Goal: Task Accomplishment & Management: Manage account settings

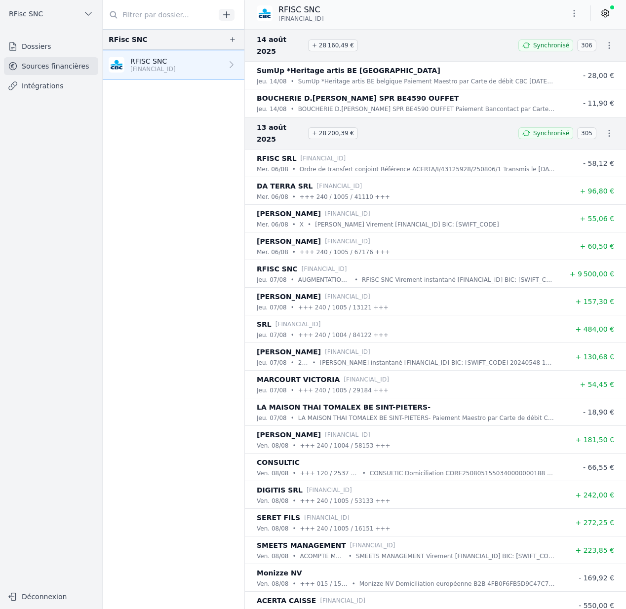
click at [50, 14] on button "RFisc SNC" at bounding box center [51, 14] width 94 height 16
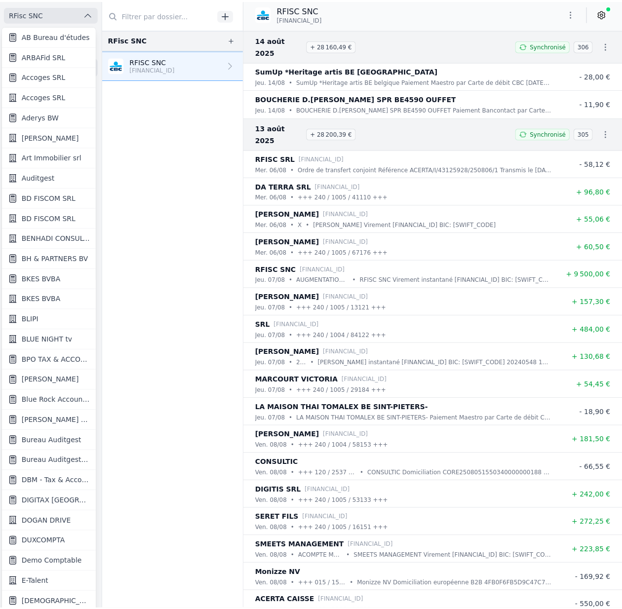
scroll to position [1, 0]
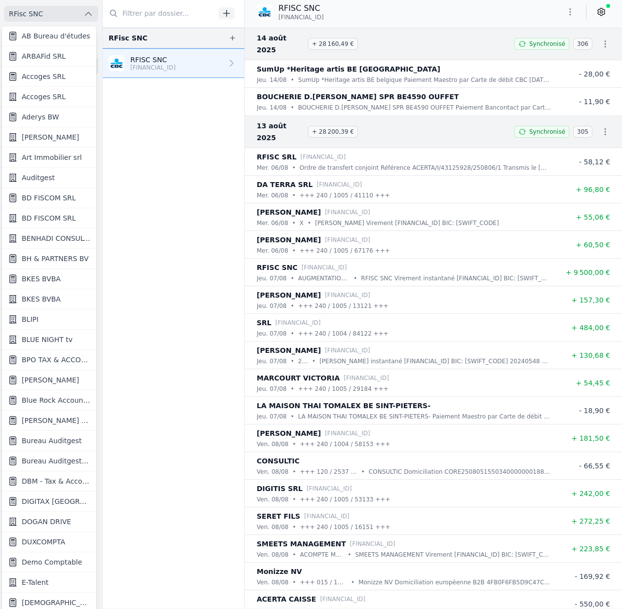
click at [142, 305] on div at bounding box center [311, 304] width 622 height 609
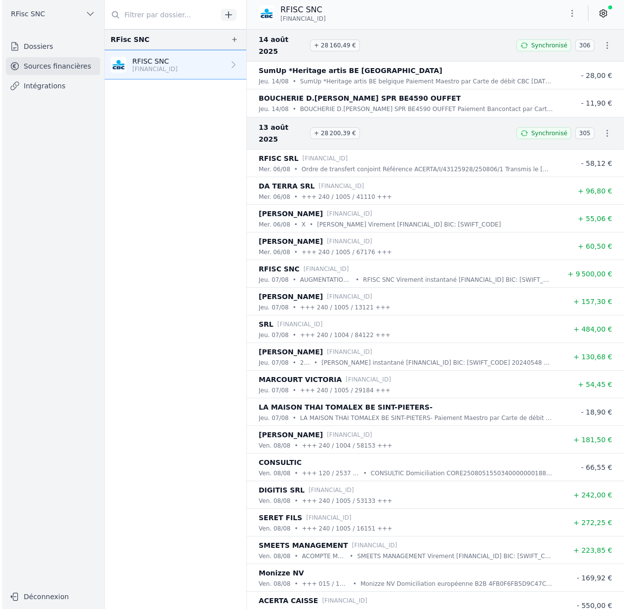
scroll to position [0, 0]
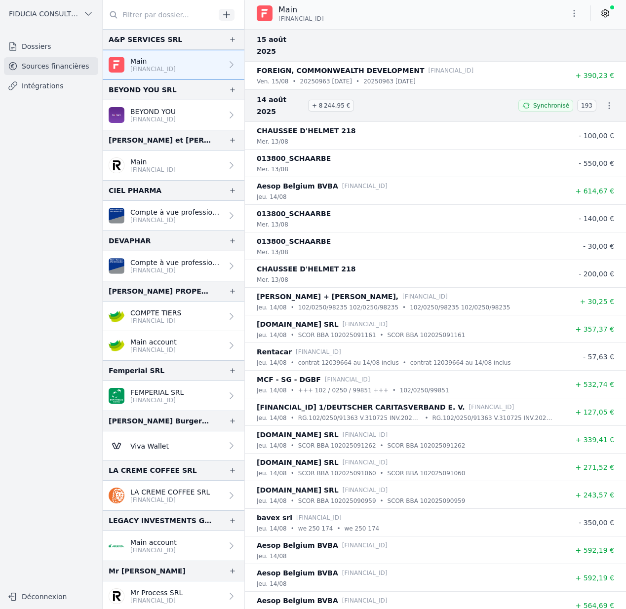
click at [68, 17] on span "FIDUCIA CONSULTING SRL" at bounding box center [44, 14] width 71 height 10
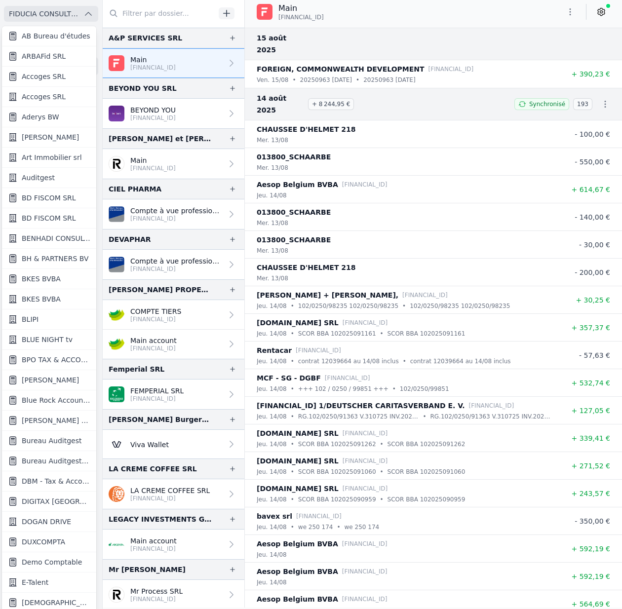
scroll to position [511, 0]
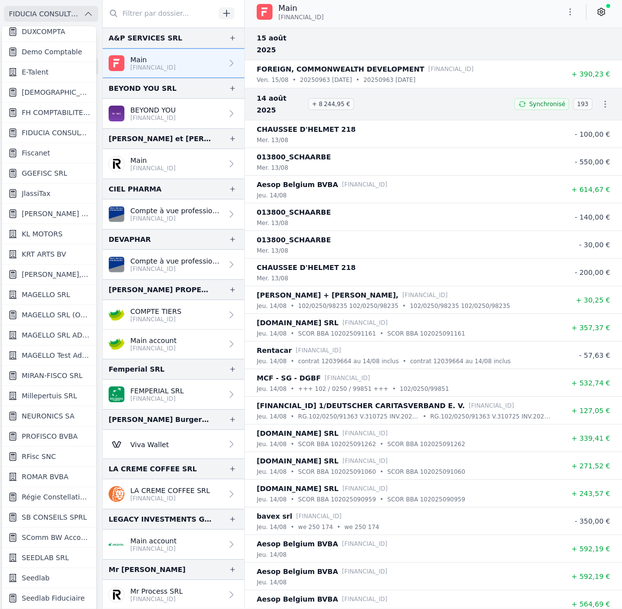
click at [20, 579] on link "Seedlab" at bounding box center [49, 578] width 94 height 20
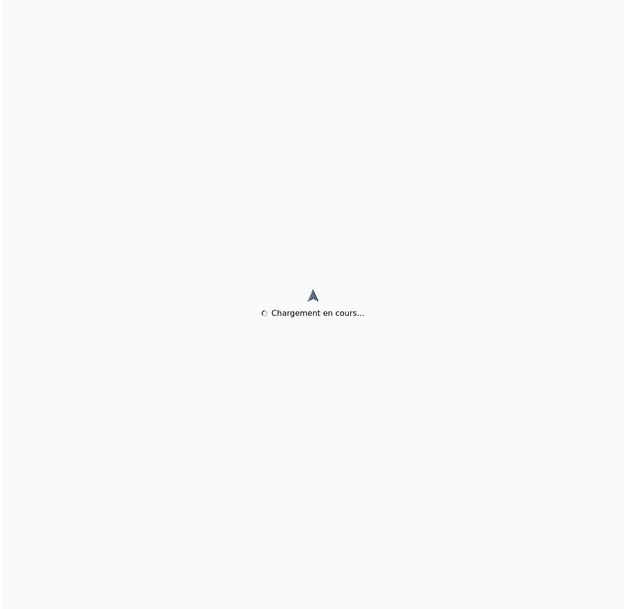
scroll to position [0, 0]
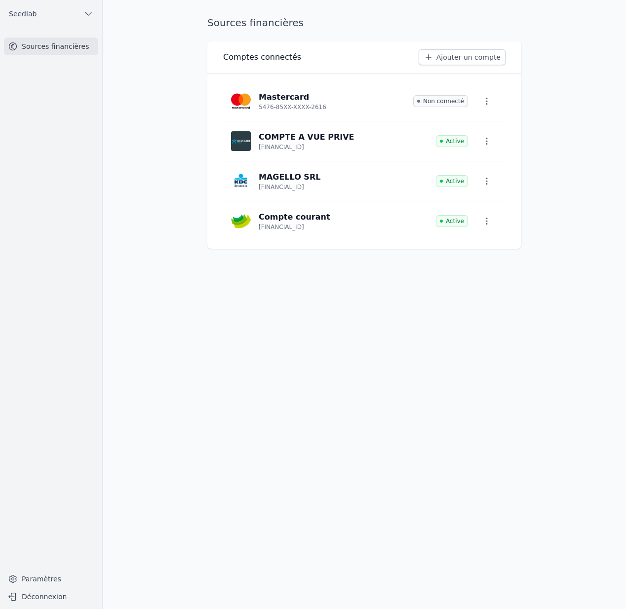
click at [22, 582] on link "Paramètres" at bounding box center [51, 579] width 94 height 16
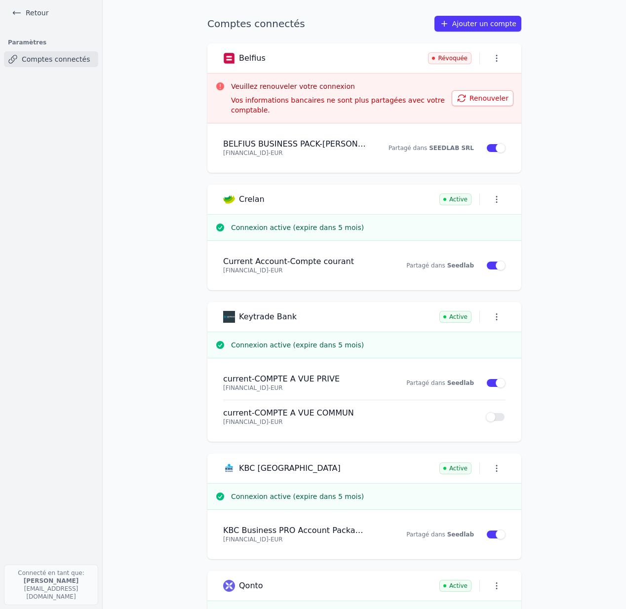
click at [485, 96] on button "Renouveler" at bounding box center [483, 98] width 62 height 16
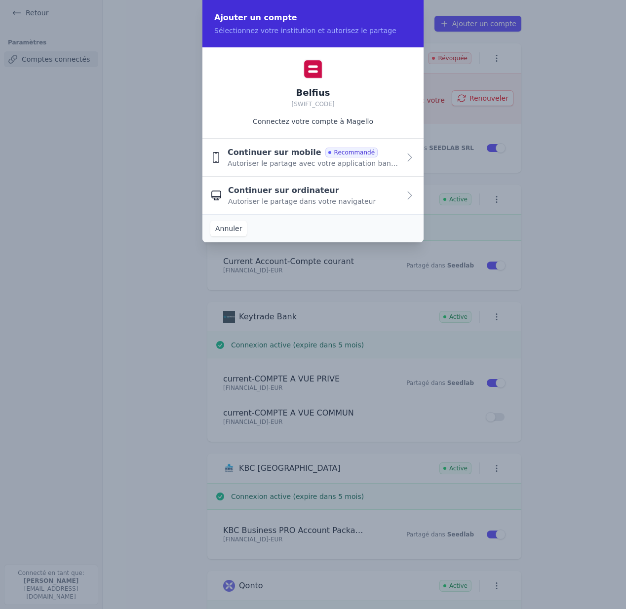
click at [361, 155] on span "Recommandé" at bounding box center [351, 153] width 52 height 10
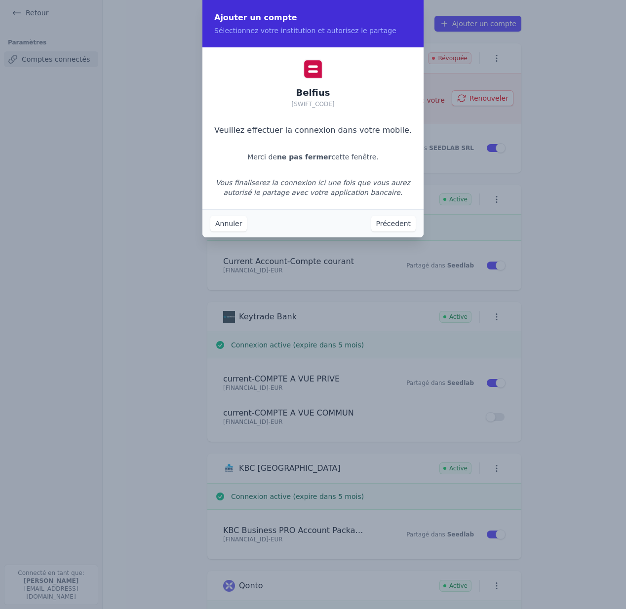
click at [385, 226] on button "Précedent" at bounding box center [393, 224] width 44 height 16
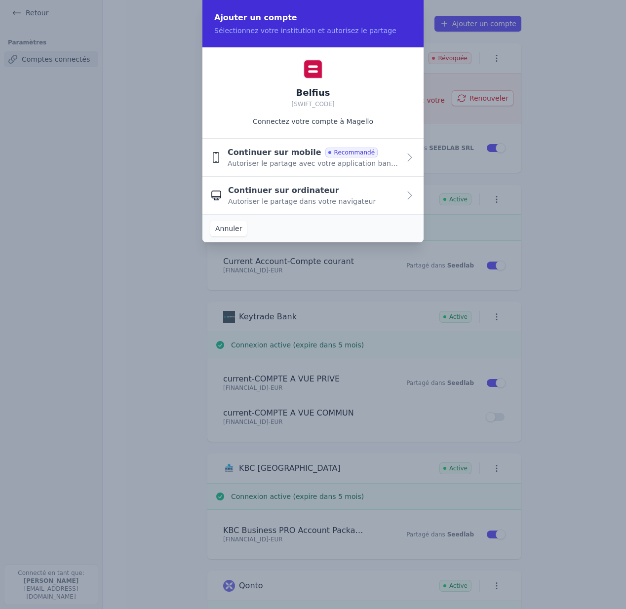
click at [365, 167] on span "Autoriser le partage avec votre application bancaire" at bounding box center [314, 164] width 172 height 10
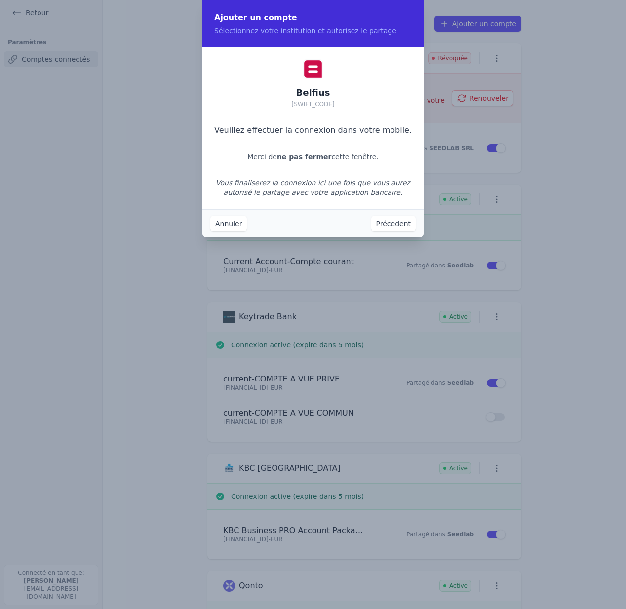
click at [238, 223] on button "Annuler" at bounding box center [228, 224] width 37 height 16
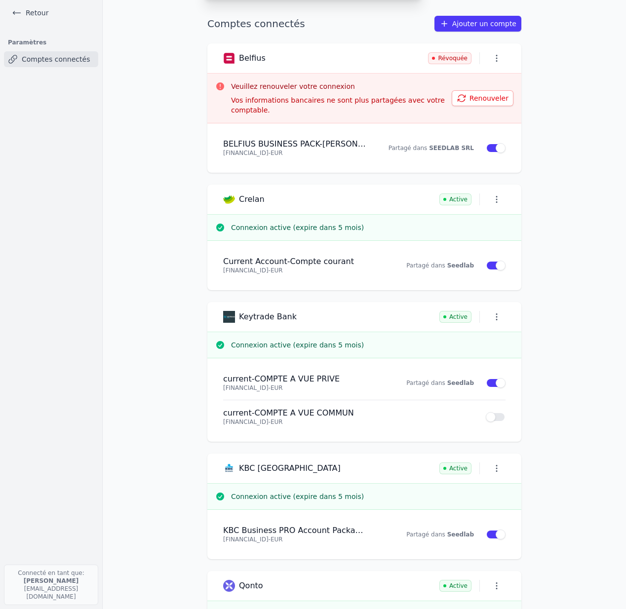
click at [494, 23] on link "Ajouter un compte" at bounding box center [478, 24] width 87 height 16
click at [491, 98] on button "Renouveler" at bounding box center [483, 98] width 62 height 16
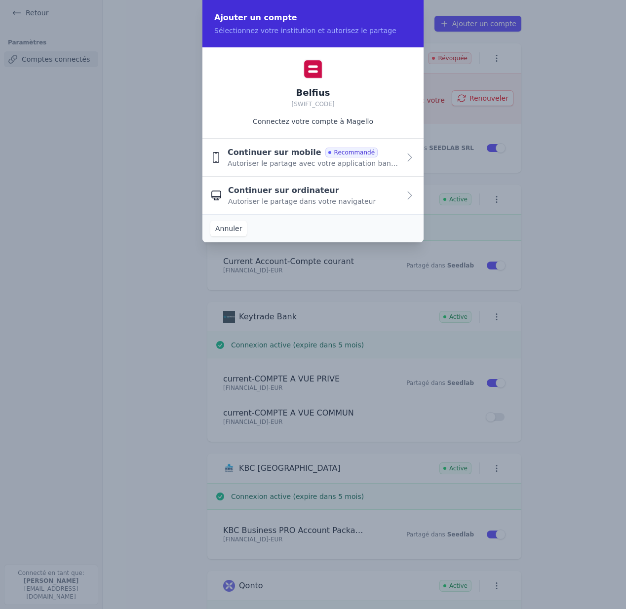
click at [350, 152] on span "Recommandé" at bounding box center [351, 153] width 52 height 10
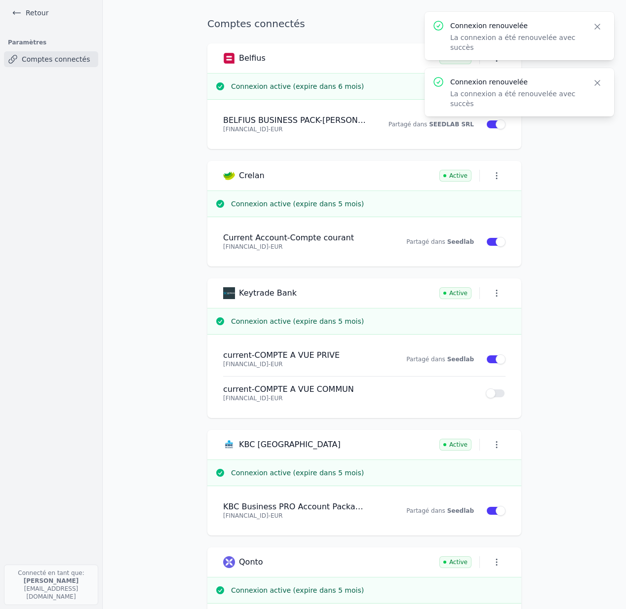
click at [593, 81] on icon "button" at bounding box center [598, 83] width 10 height 10
click at [596, 21] on button "Close" at bounding box center [598, 27] width 18 height 14
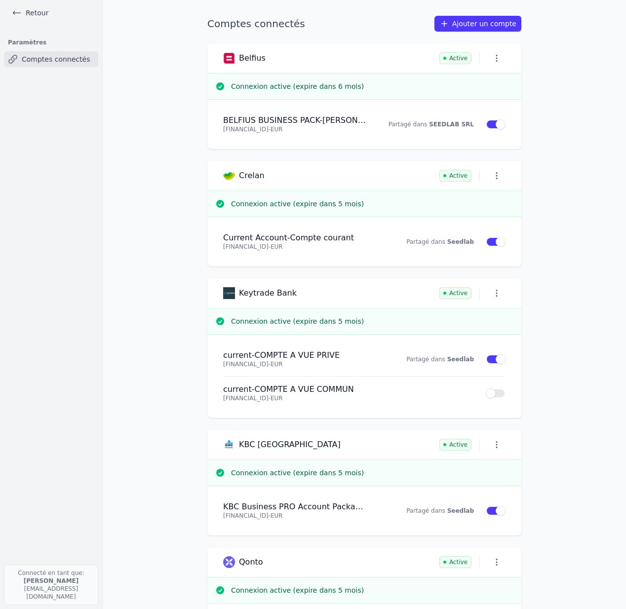
click at [40, 14] on link "Retour" at bounding box center [30, 13] width 44 height 14
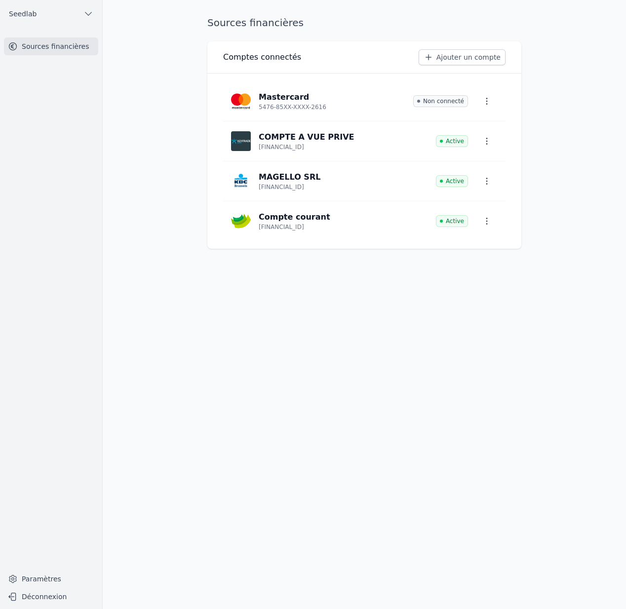
click at [42, 13] on button "Seedlab" at bounding box center [51, 14] width 94 height 16
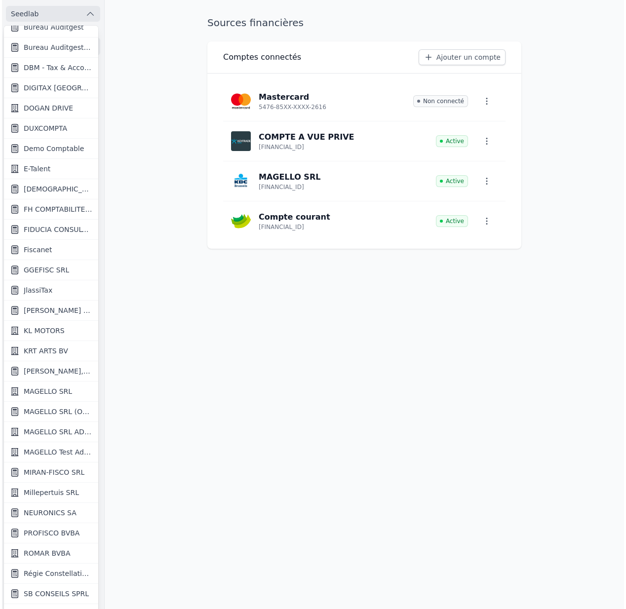
scroll to position [382, 0]
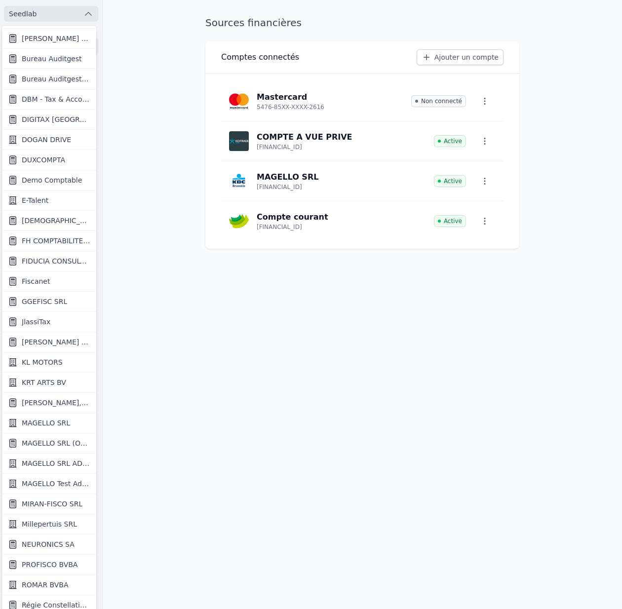
click at [49, 261] on span "FIDUCIA CONSULTING SRL" at bounding box center [56, 261] width 69 height 10
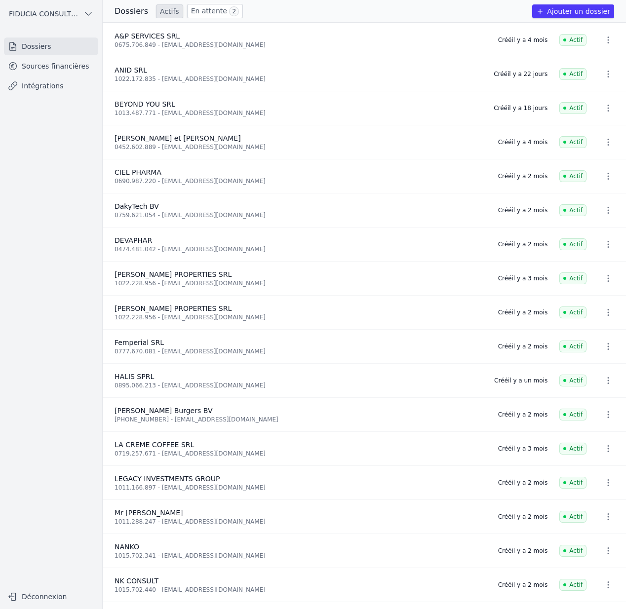
click at [82, 68] on link "Sources financières" at bounding box center [51, 66] width 94 height 18
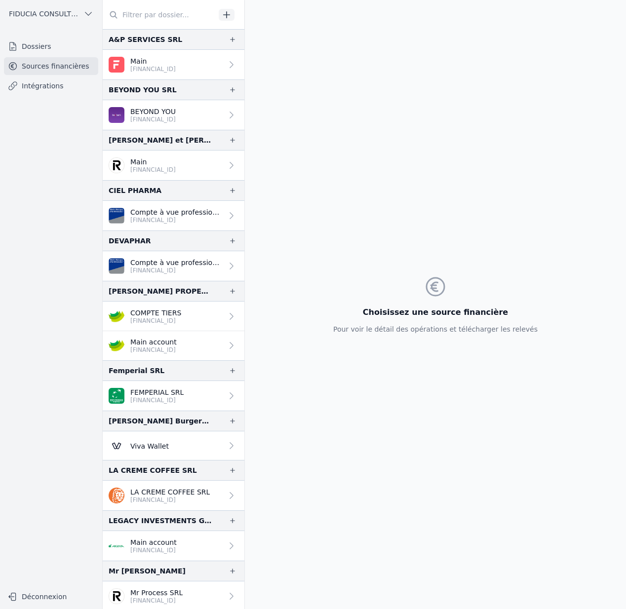
click at [147, 63] on p "Main" at bounding box center [152, 61] width 45 height 10
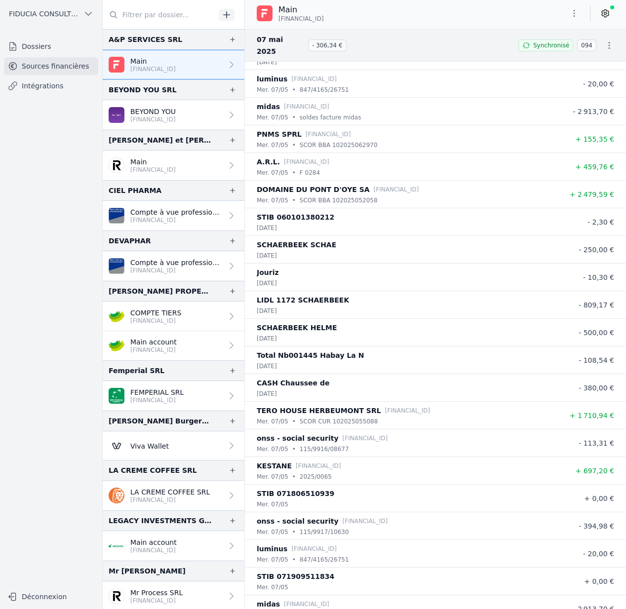
scroll to position [37415, 0]
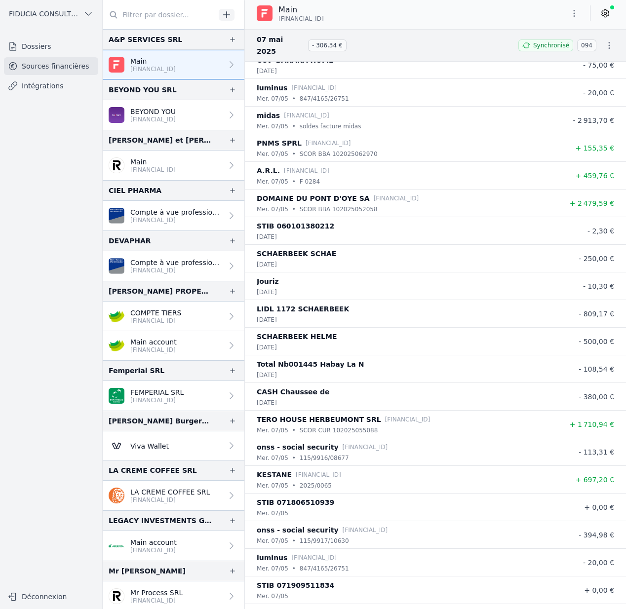
click at [322, 303] on p "LIDL 1172 SCHAERBEEK" at bounding box center [303, 309] width 92 height 12
click at [261, 303] on p "LIDL 1172 SCHAERBEEK" at bounding box center [303, 309] width 92 height 12
copy p "LIDL"
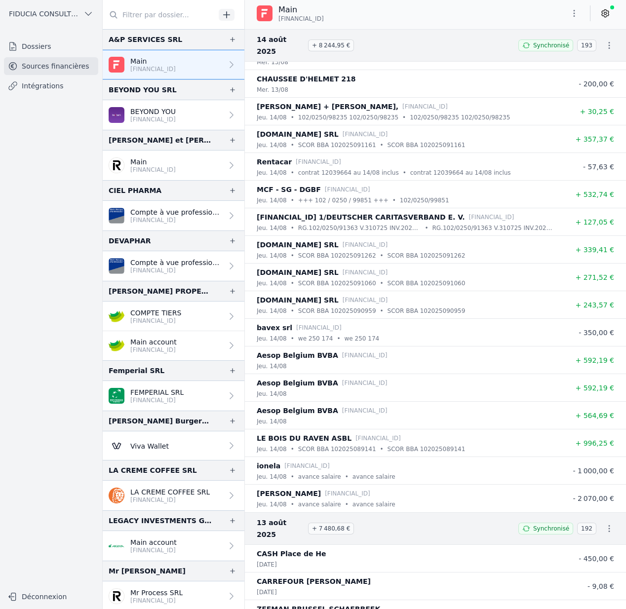
scroll to position [0, 0]
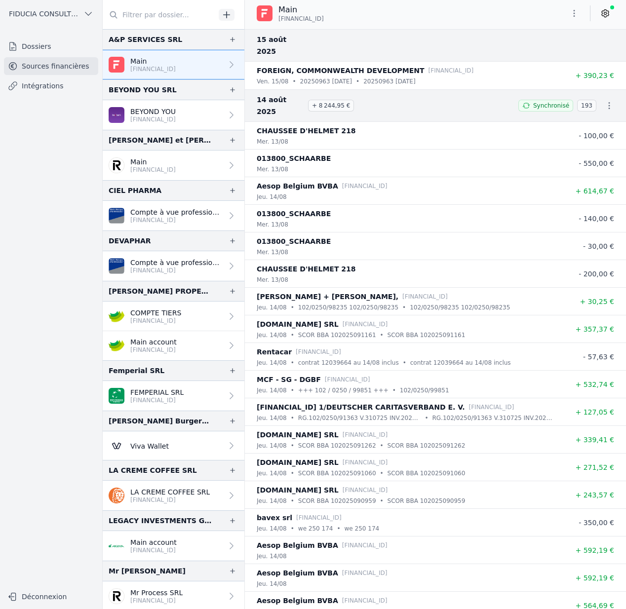
click at [289, 153] on p "013800_SCHAARBE" at bounding box center [294, 159] width 74 height 12
copy p "013800_SCHAARBE"
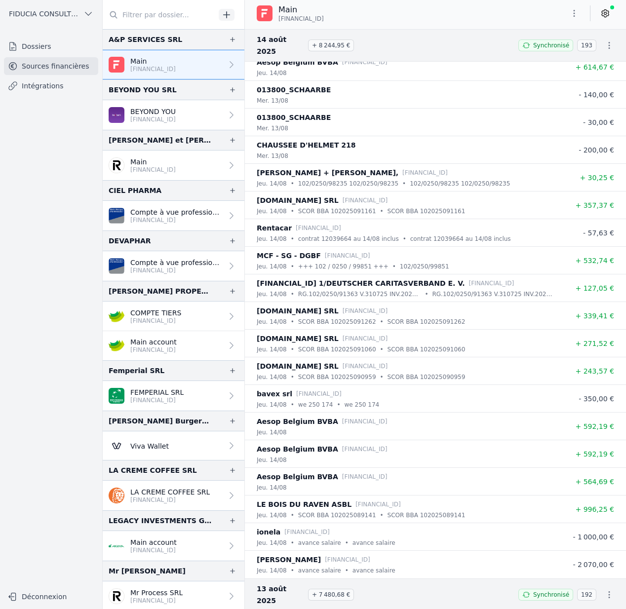
scroll to position [124, 0]
click at [605, 11] on icon at bounding box center [606, 13] width 10 height 10
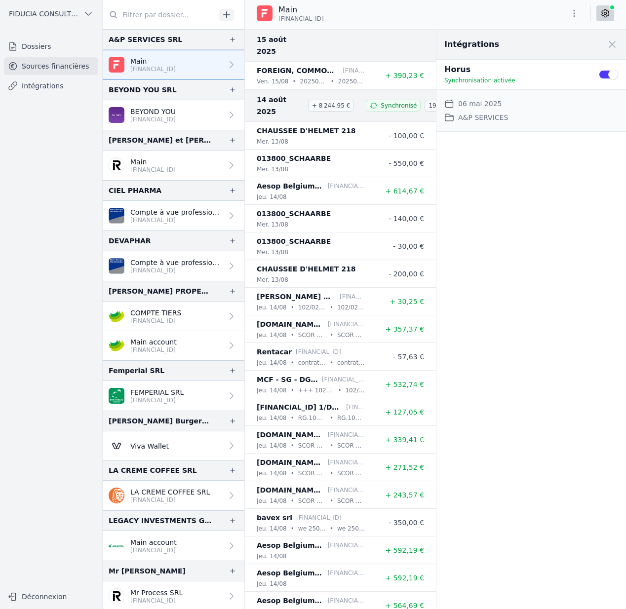
click at [58, 16] on span "FIDUCIA CONSULTING SRL" at bounding box center [44, 14] width 71 height 10
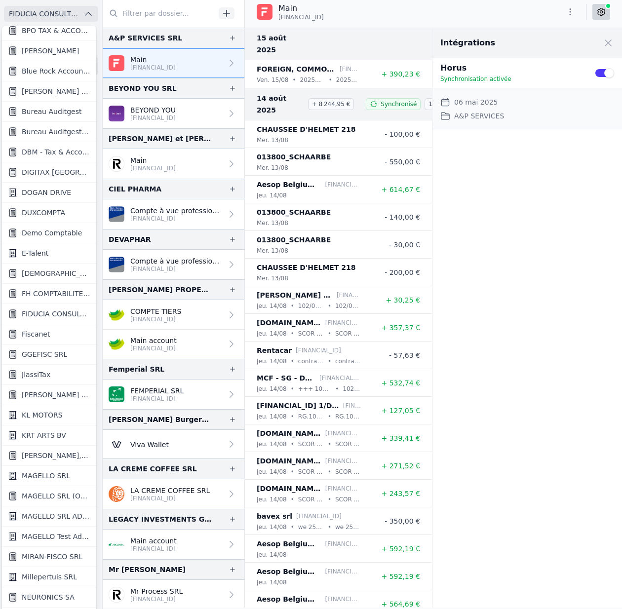
scroll to position [566, 0]
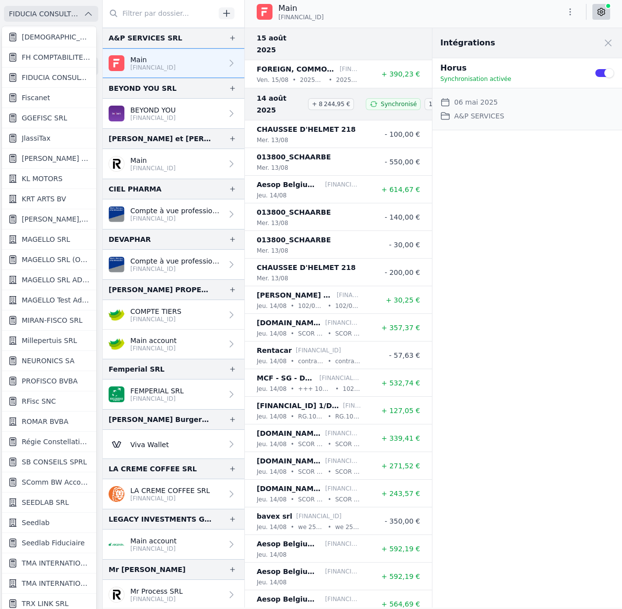
click at [47, 321] on span "MIRAN-FISCO SRL" at bounding box center [52, 321] width 61 height 10
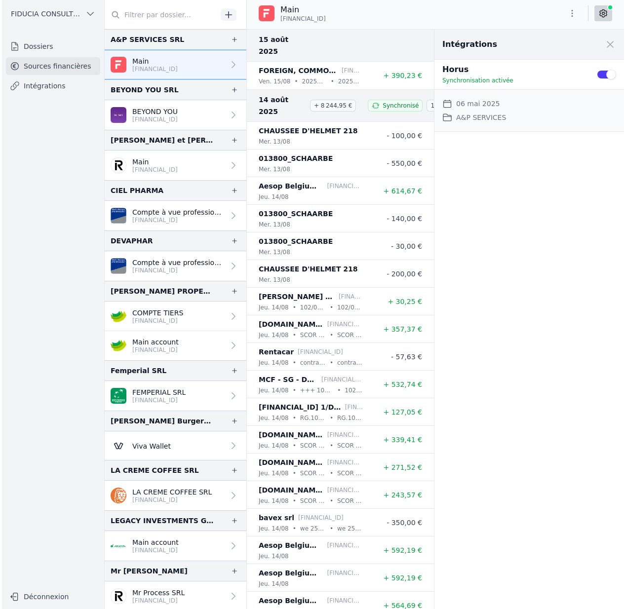
scroll to position [0, 0]
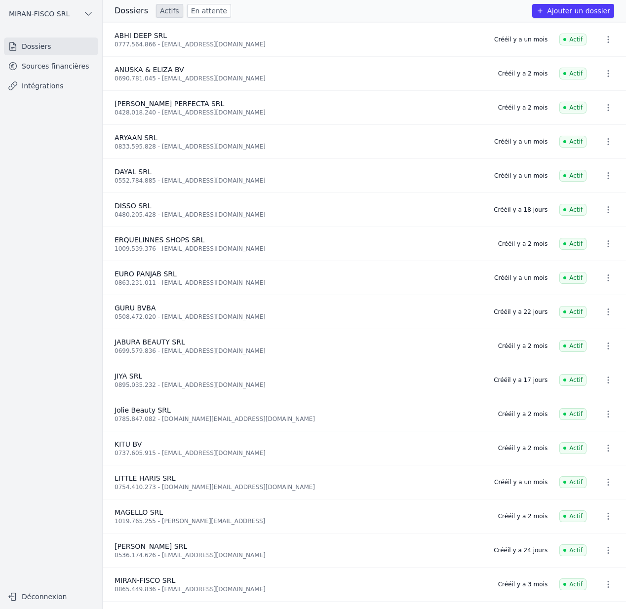
click at [35, 59] on link "Sources financières" at bounding box center [51, 66] width 94 height 18
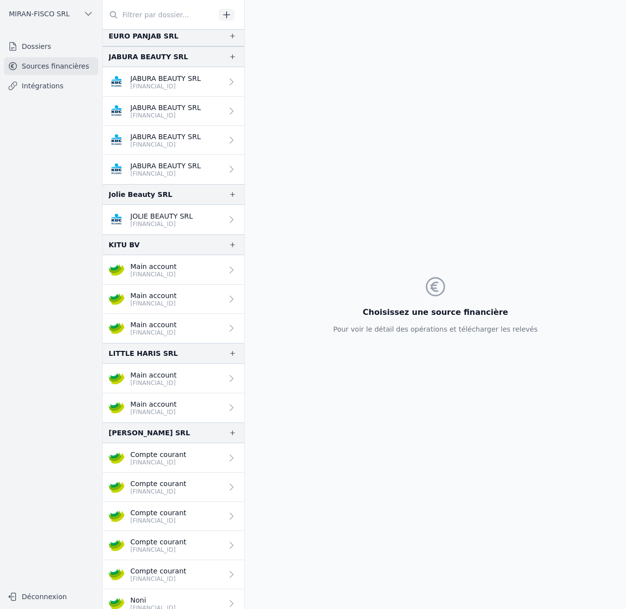
scroll to position [313, 0]
